Goal: Contribute content: Add original content to the website for others to see

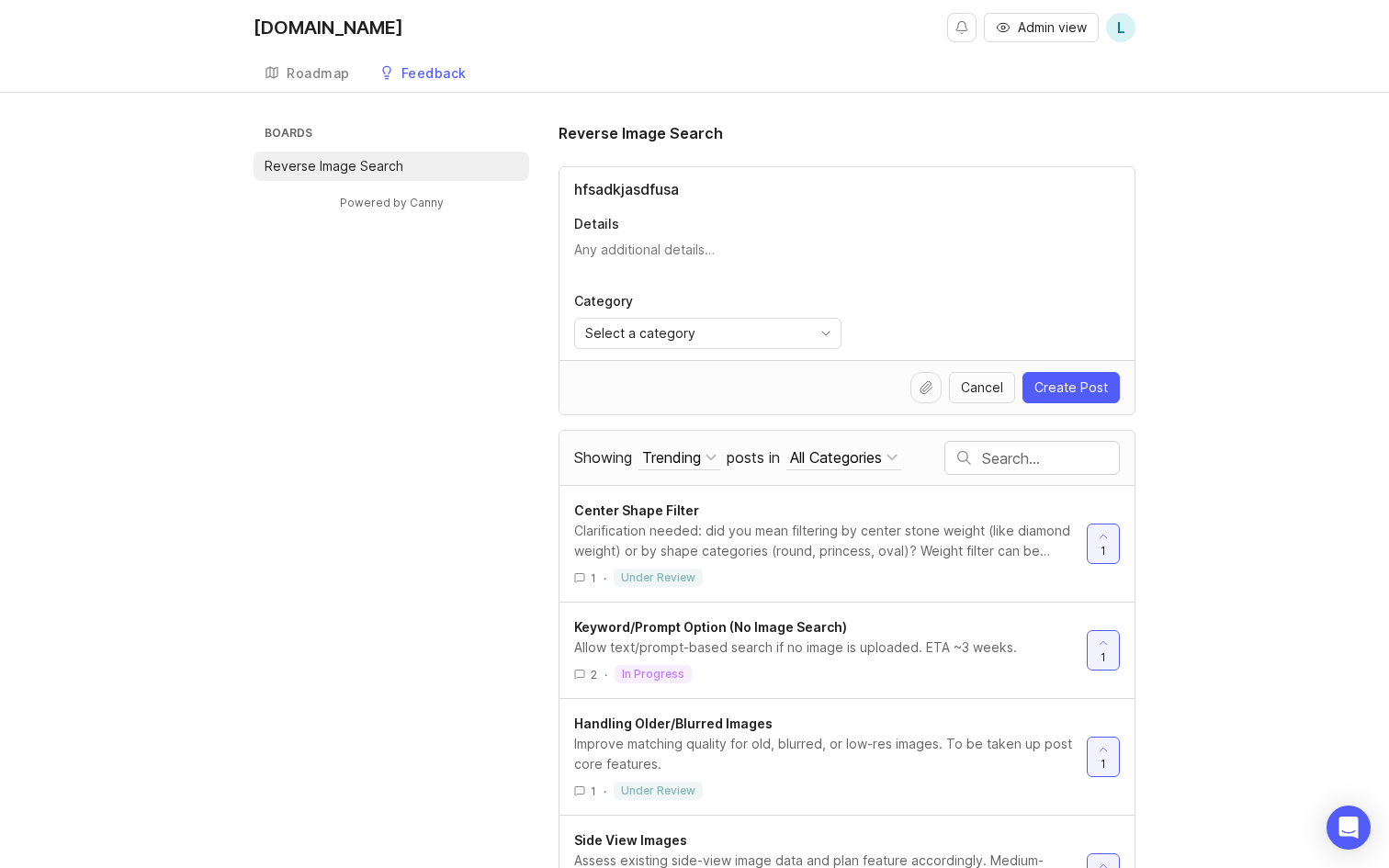
type input "hfsadkjasdfusa"
click at [618, 253] on textarea "Details" at bounding box center [847, 259] width 546 height 36
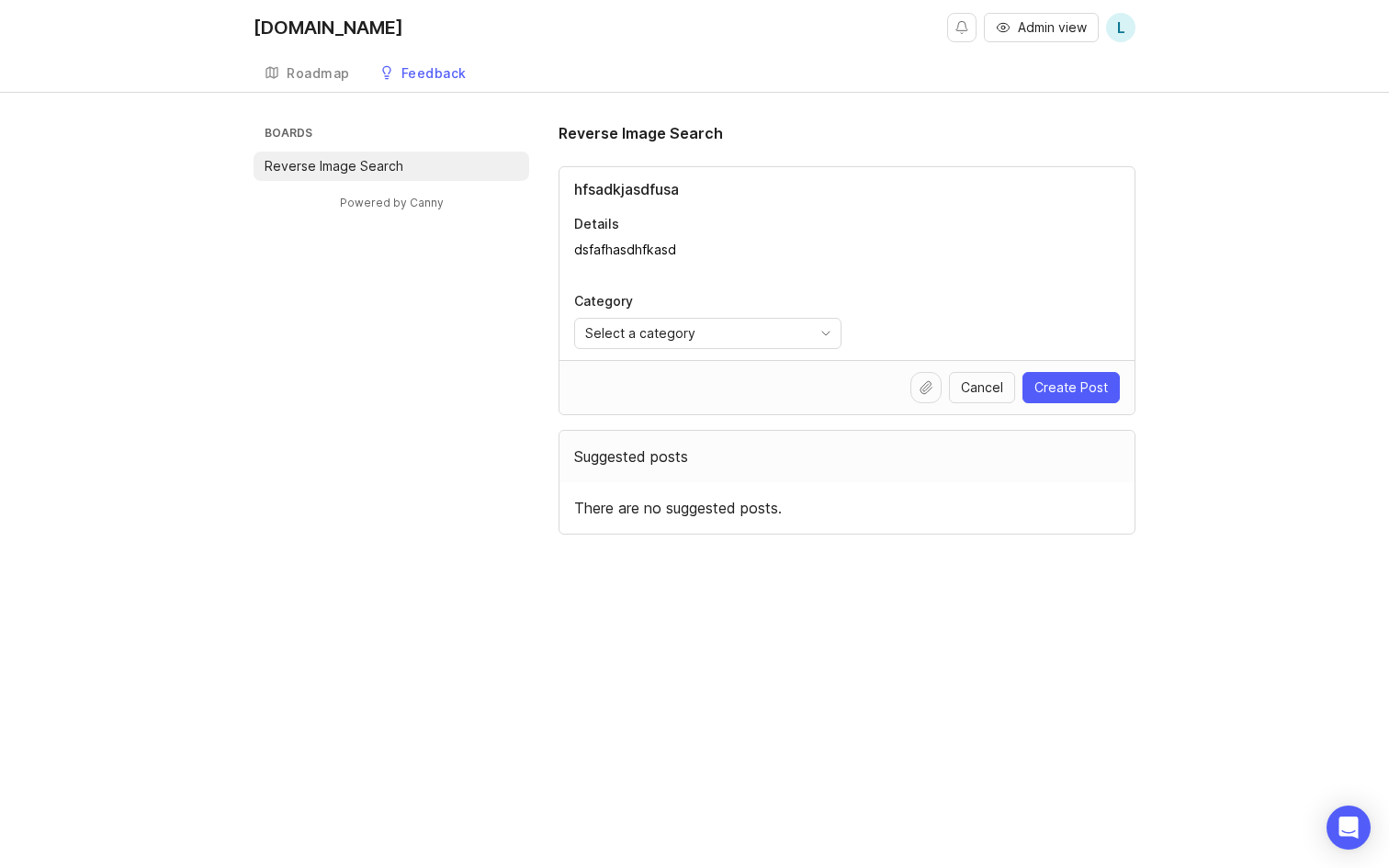
type textarea "dsfafhasdhfkasd"
click at [930, 392] on icon at bounding box center [926, 387] width 14 height 14
click at [701, 244] on textarea "dsfafhasdhfkasd" at bounding box center [847, 259] width 546 height 36
click at [736, 180] on input "hfsadkjasdfusa" at bounding box center [847, 189] width 546 height 22
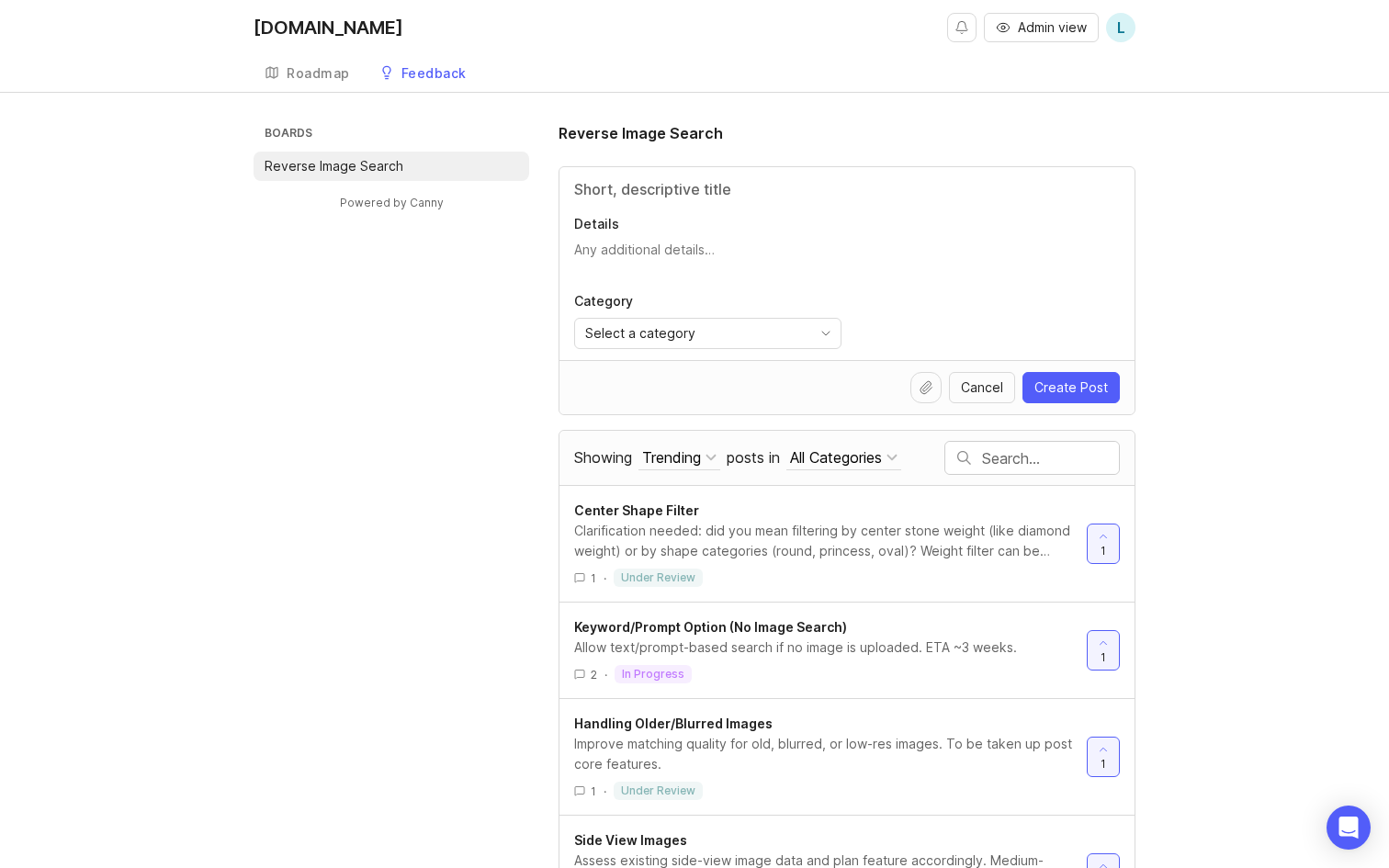
click at [1001, 390] on span "Cancel" at bounding box center [982, 387] width 42 height 18
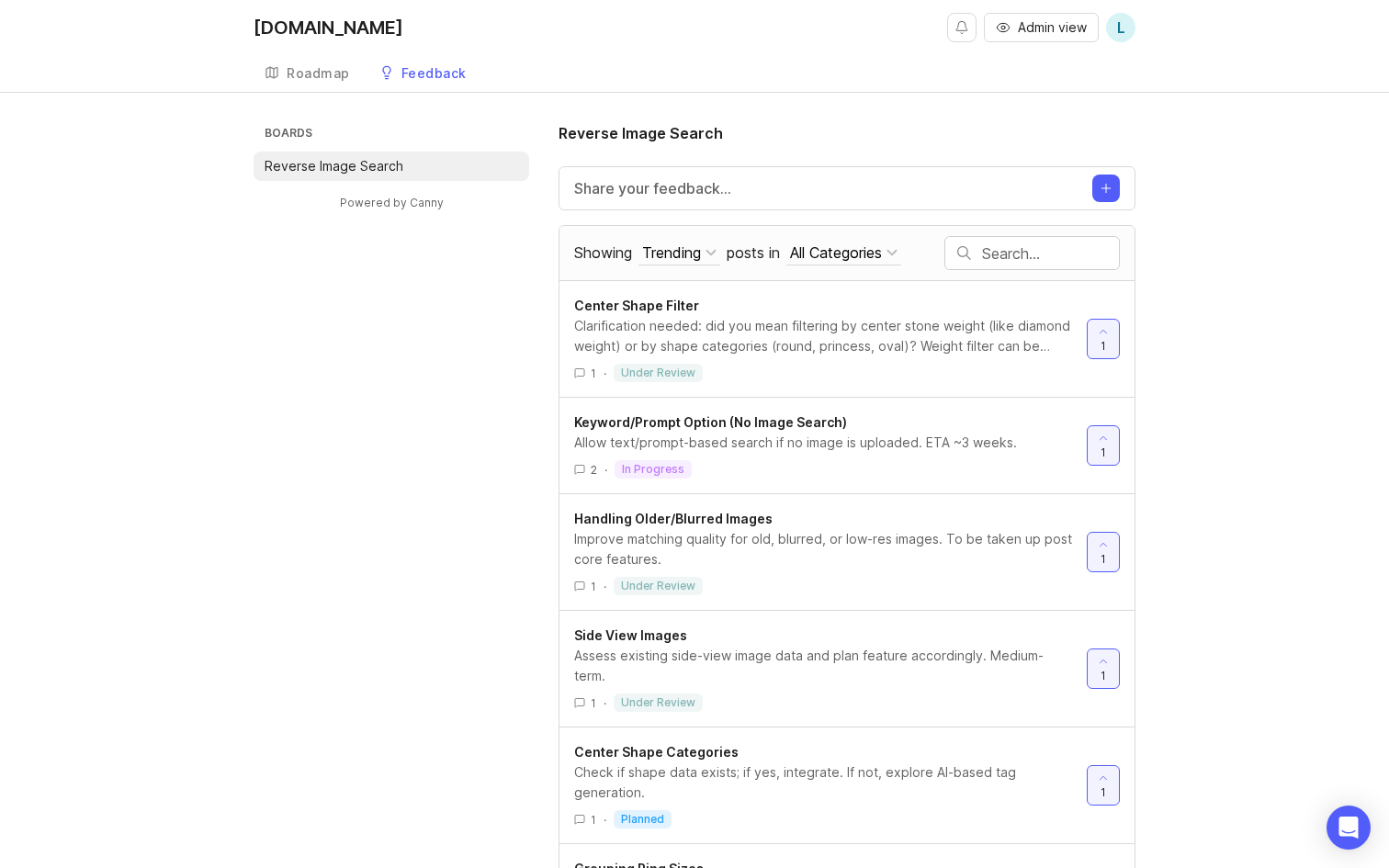
click at [1246, 444] on div "Boards Reverse Image Search Powered by Canny Reverse Image Search Share your fe…" at bounding box center [694, 647] width 1389 height 1051
click at [1103, 336] on icon at bounding box center [1102, 331] width 12 height 12
click at [1089, 330] on div at bounding box center [1103, 339] width 32 height 38
click at [313, 67] on div "Roadmap" at bounding box center [318, 73] width 63 height 12
